Goal: Task Accomplishment & Management: Manage account settings

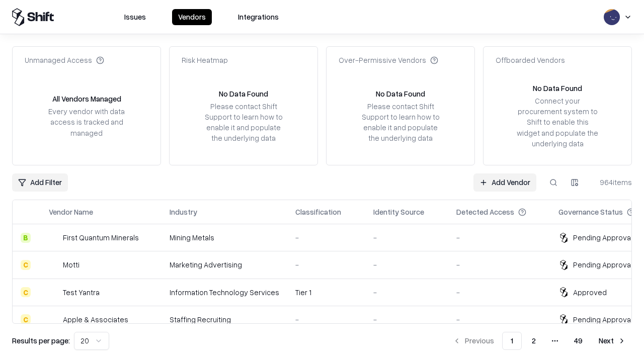
click at [505, 182] on link "Add Vendor" at bounding box center [505, 183] width 63 height 18
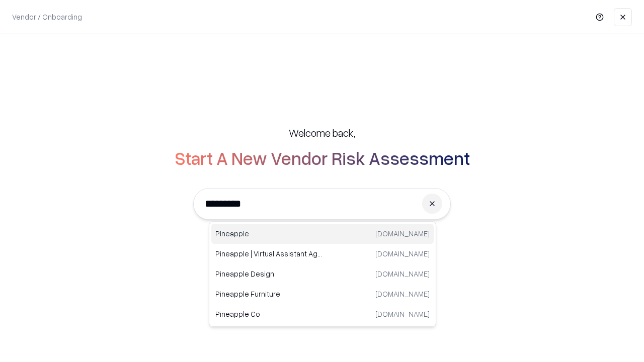
click at [323, 234] on div "Pineapple [DOMAIN_NAME]" at bounding box center [322, 234] width 223 height 20
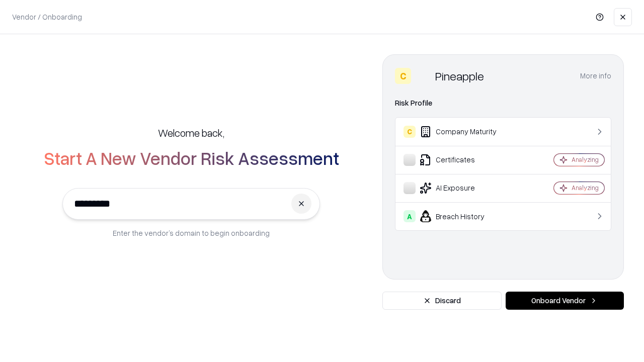
type input "*********"
click at [565, 301] on button "Onboard Vendor" at bounding box center [565, 301] width 118 height 18
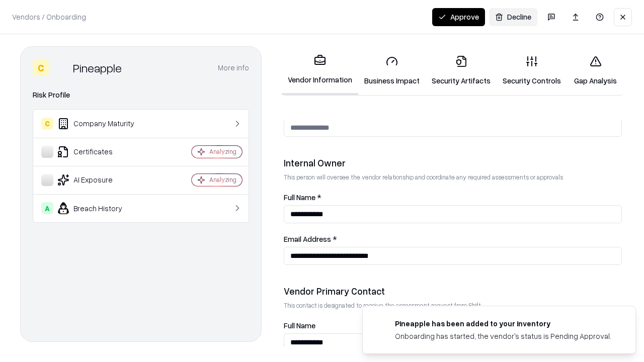
scroll to position [522, 0]
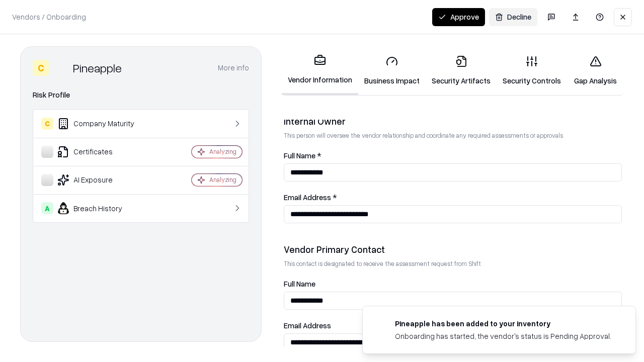
click at [392, 70] on link "Business Impact" at bounding box center [391, 70] width 67 height 47
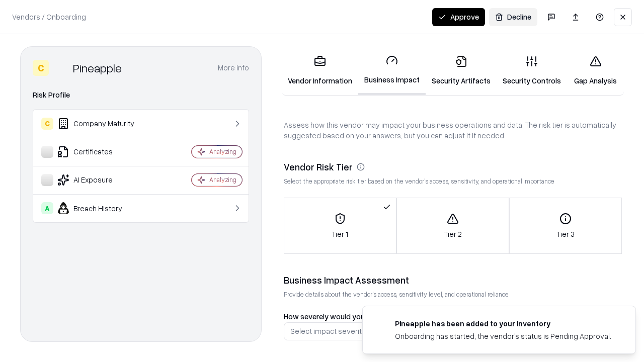
click at [461, 70] on link "Security Artifacts" at bounding box center [461, 70] width 71 height 47
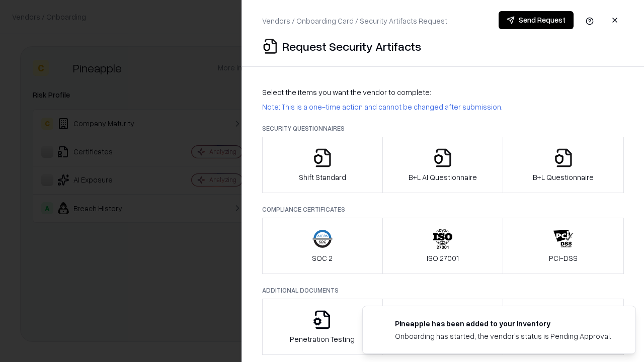
click at [322, 165] on icon "button" at bounding box center [323, 158] width 20 height 20
click at [536, 20] on button "Send Request" at bounding box center [536, 20] width 75 height 18
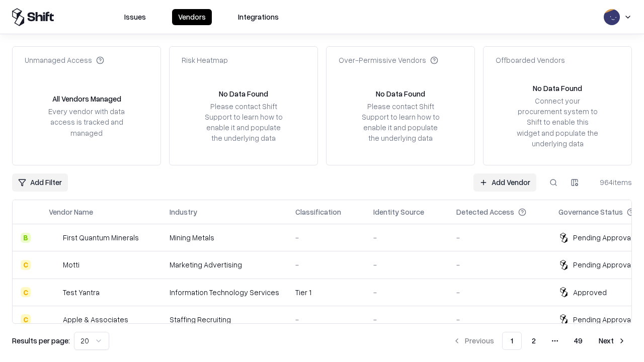
click at [554, 182] on button at bounding box center [554, 183] width 18 height 18
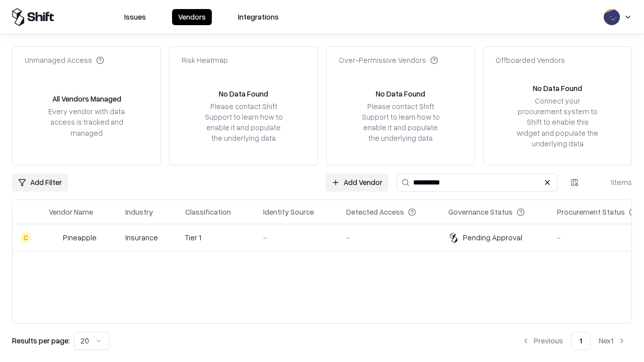
type input "*********"
click at [328, 238] on div "-" at bounding box center [296, 238] width 67 height 11
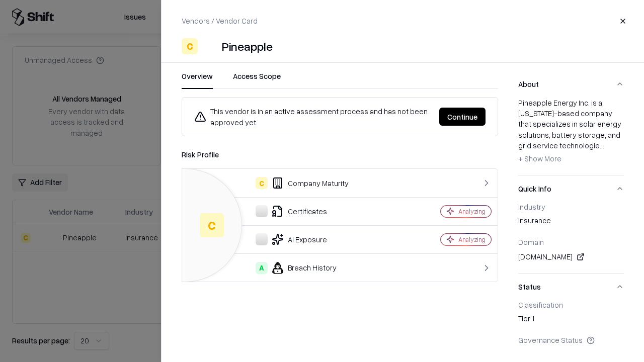
click at [463, 117] on button "Continue" at bounding box center [463, 117] width 46 height 18
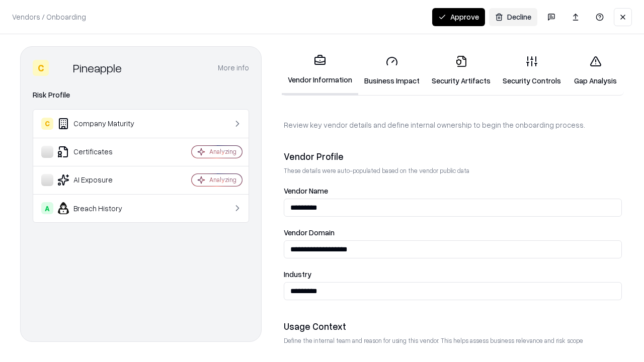
click at [461, 70] on link "Security Artifacts" at bounding box center [461, 70] width 71 height 47
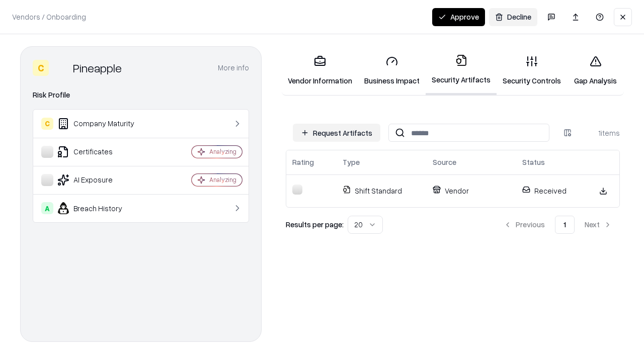
click at [532, 70] on link "Security Controls" at bounding box center [532, 70] width 70 height 47
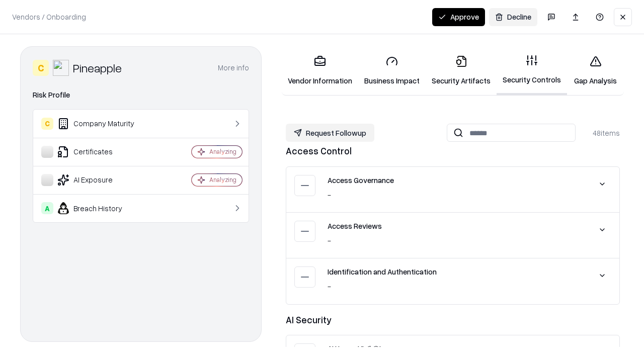
click at [330, 133] on button "Request Followup" at bounding box center [330, 133] width 89 height 18
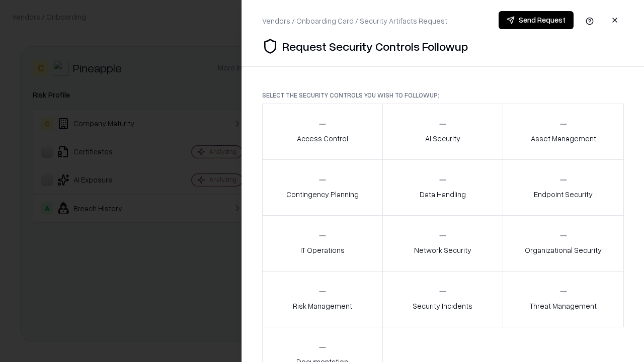
click at [322, 132] on div "Access Control" at bounding box center [322, 131] width 51 height 25
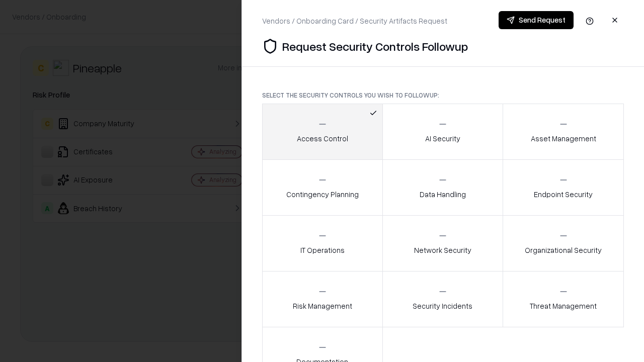
click at [536, 20] on button "Send Request" at bounding box center [536, 20] width 75 height 18
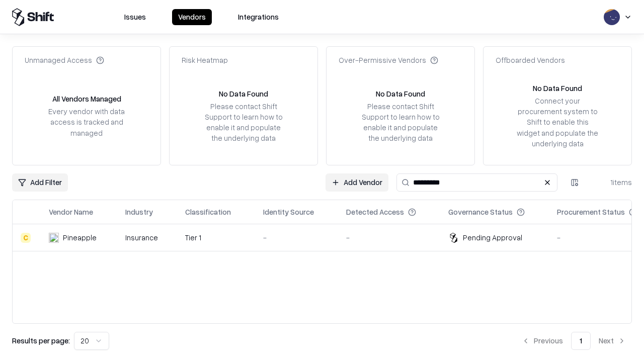
type input "*********"
click at [328, 238] on div "-" at bounding box center [296, 238] width 67 height 11
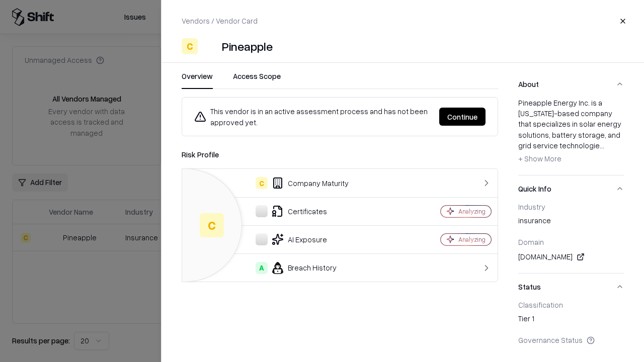
click at [463, 117] on button "Continue" at bounding box center [463, 117] width 46 height 18
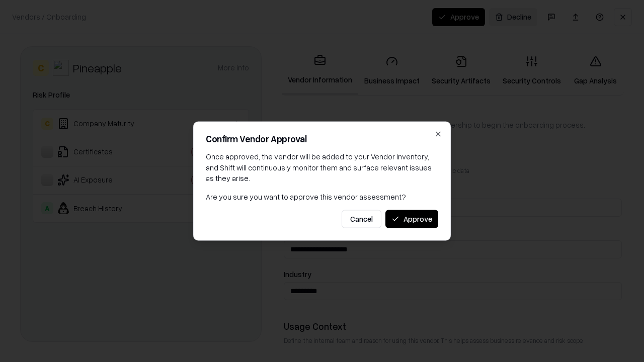
click at [412, 219] on button "Approve" at bounding box center [412, 219] width 53 height 18
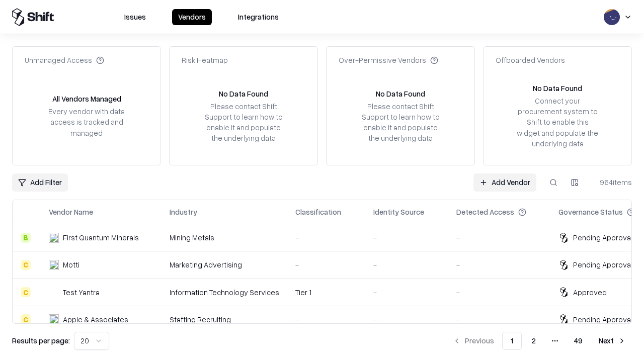
type input "*********"
click at [505, 182] on link "Add Vendor" at bounding box center [505, 183] width 63 height 18
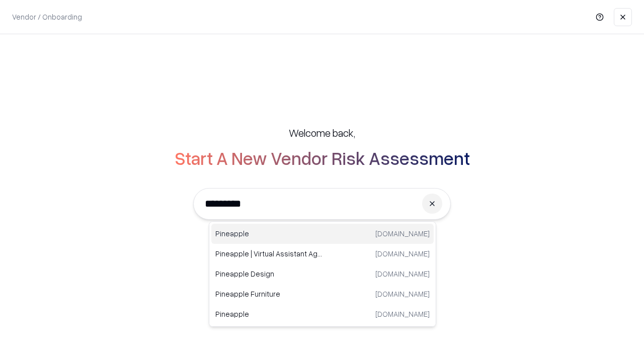
click at [323, 234] on div "Pineapple [DOMAIN_NAME]" at bounding box center [322, 234] width 223 height 20
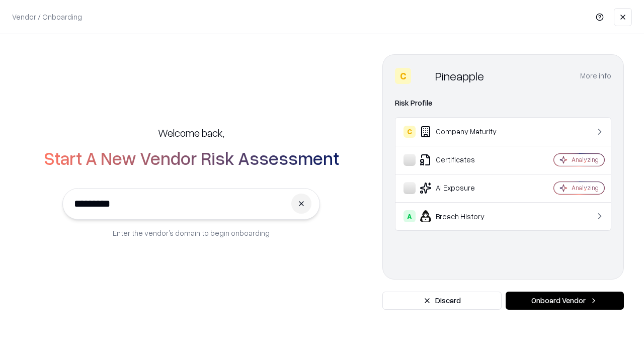
type input "*********"
click at [565, 301] on button "Onboard Vendor" at bounding box center [565, 301] width 118 height 18
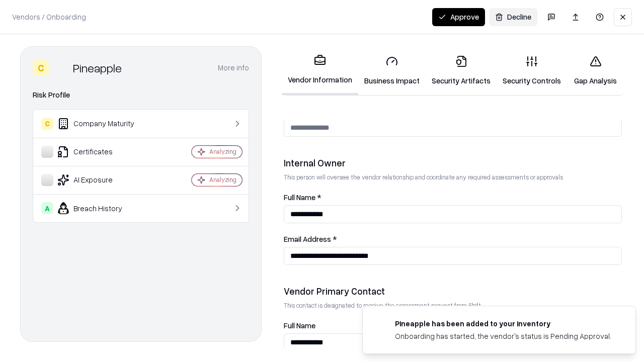
scroll to position [522, 0]
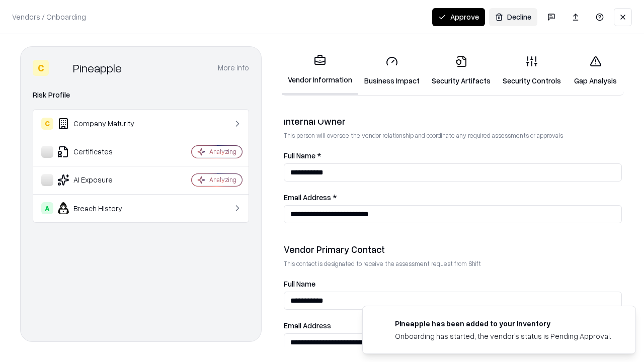
click at [459, 17] on button "Approve" at bounding box center [458, 17] width 53 height 18
